Goal: Transaction & Acquisition: Purchase product/service

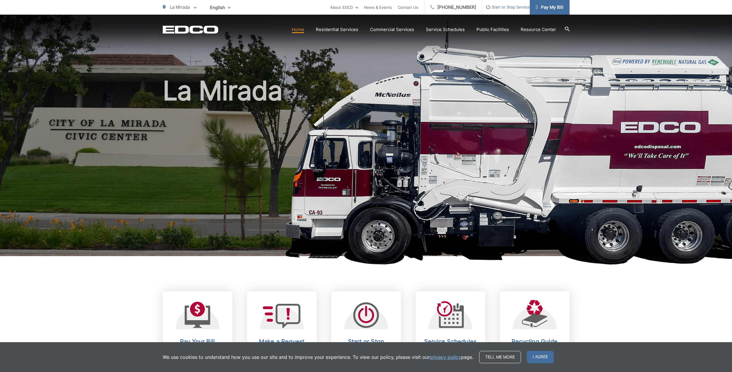
click at [557, 13] on link "Pay My Bill" at bounding box center [550, 7] width 40 height 15
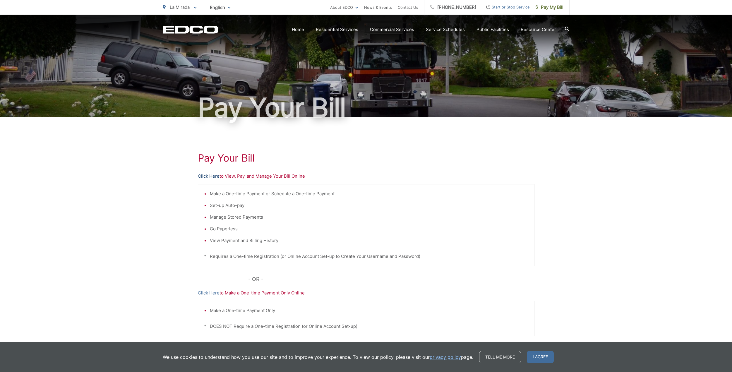
click at [211, 176] on link "Click Here" at bounding box center [209, 176] width 22 height 7
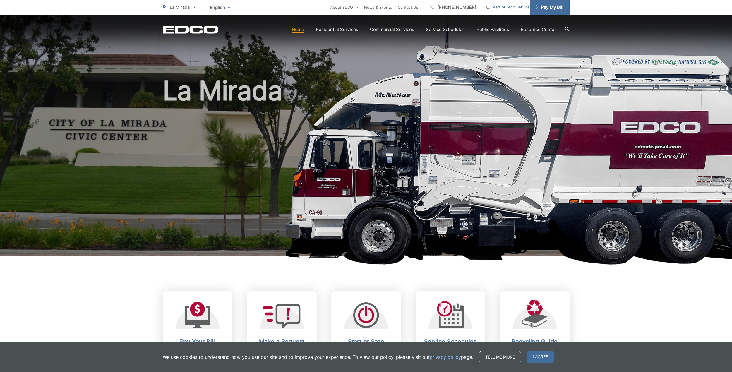
click at [547, 6] on span "Pay My Bill" at bounding box center [549, 7] width 28 height 7
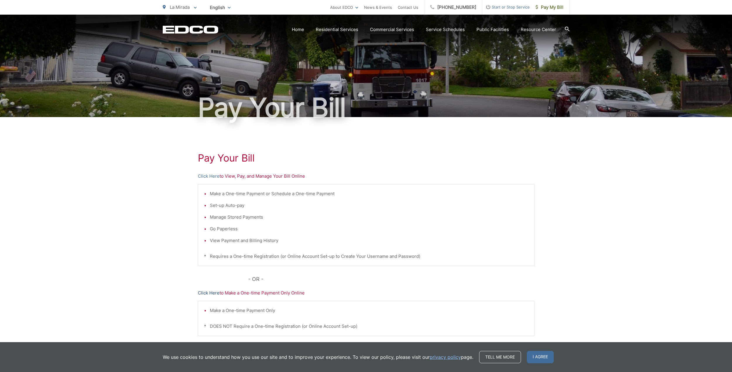
click at [208, 293] on link "Click Here" at bounding box center [209, 292] width 22 height 7
click at [210, 176] on link "Click Here" at bounding box center [209, 176] width 22 height 7
